Goal: Find specific page/section

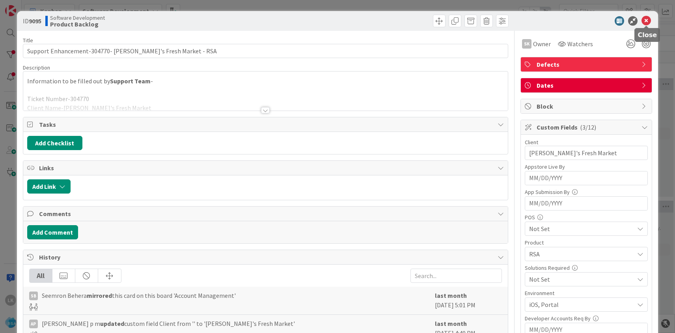
click at [647, 21] on icon at bounding box center [646, 20] width 9 height 9
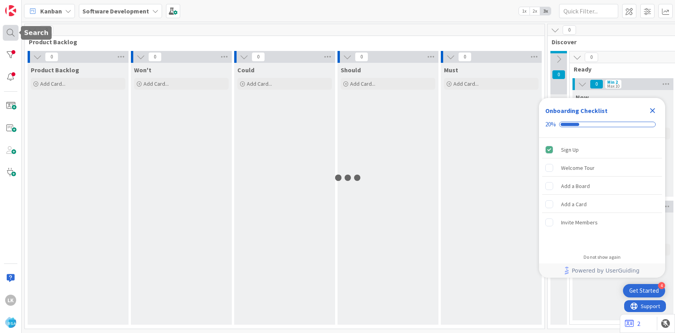
click at [9, 37] on div at bounding box center [11, 33] width 16 height 16
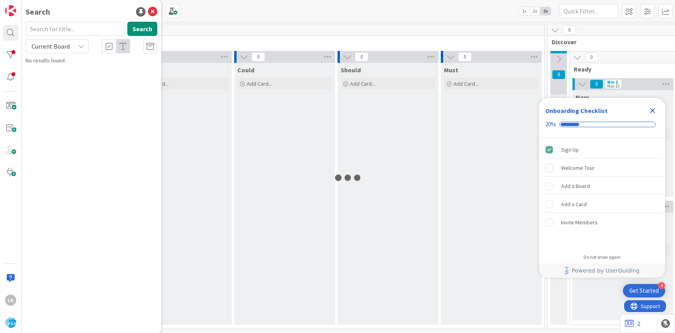
click at [48, 32] on input "text" at bounding box center [75, 29] width 99 height 14
type input "8579"
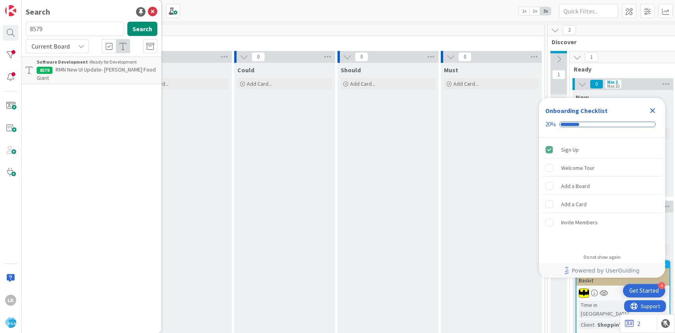
click at [59, 69] on span "RMN New UI Update- [PERSON_NAME] Food Giant" at bounding box center [96, 73] width 119 height 15
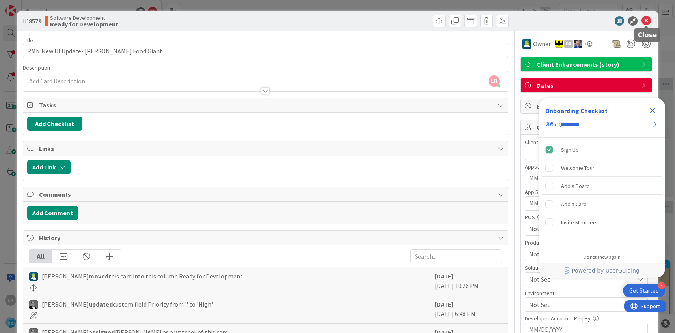
click at [646, 22] on icon at bounding box center [646, 20] width 9 height 9
